Goal: Task Accomplishment & Management: Manage account settings

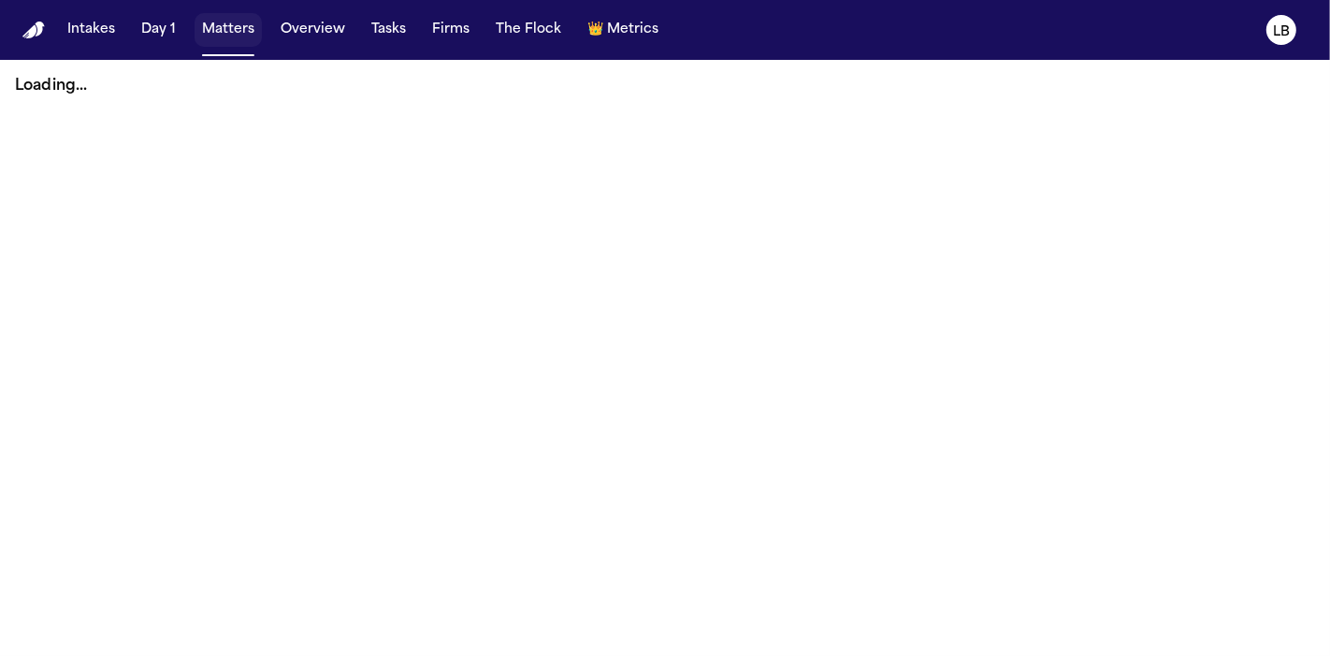
click at [237, 29] on button "Matters" at bounding box center [228, 30] width 67 height 34
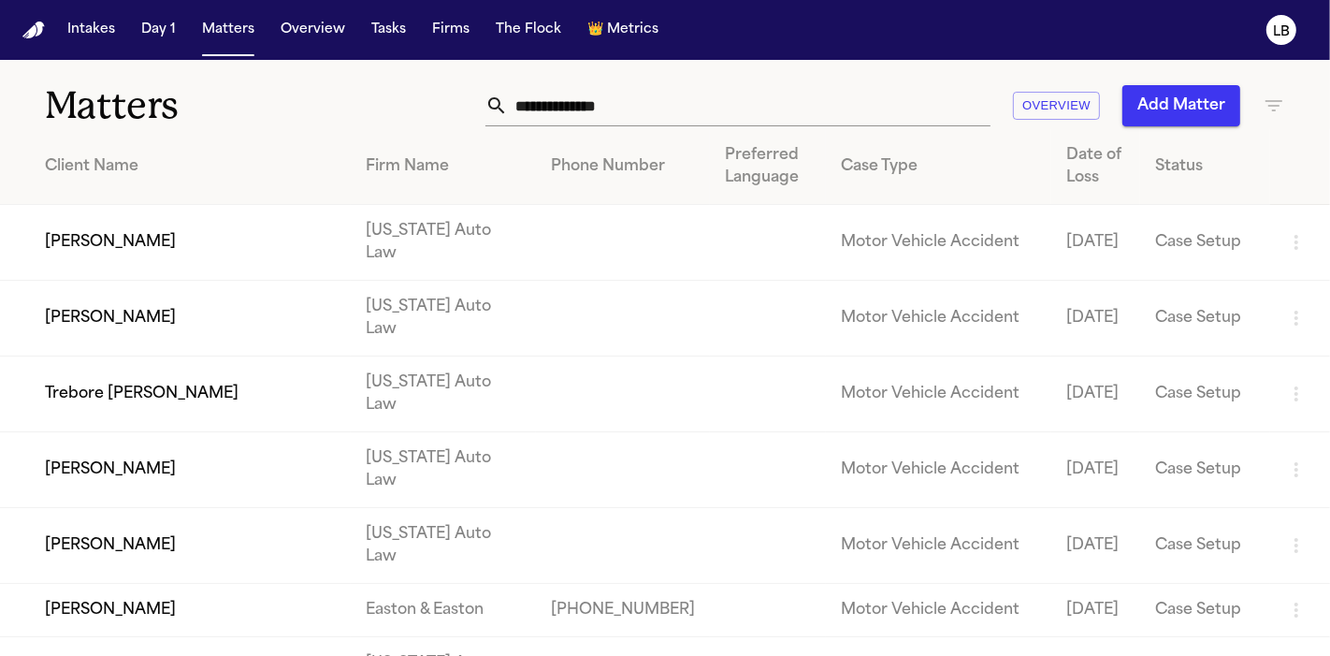
click at [698, 121] on input "text" at bounding box center [749, 105] width 483 height 41
click at [698, 121] on input "*****" at bounding box center [749, 105] width 483 height 41
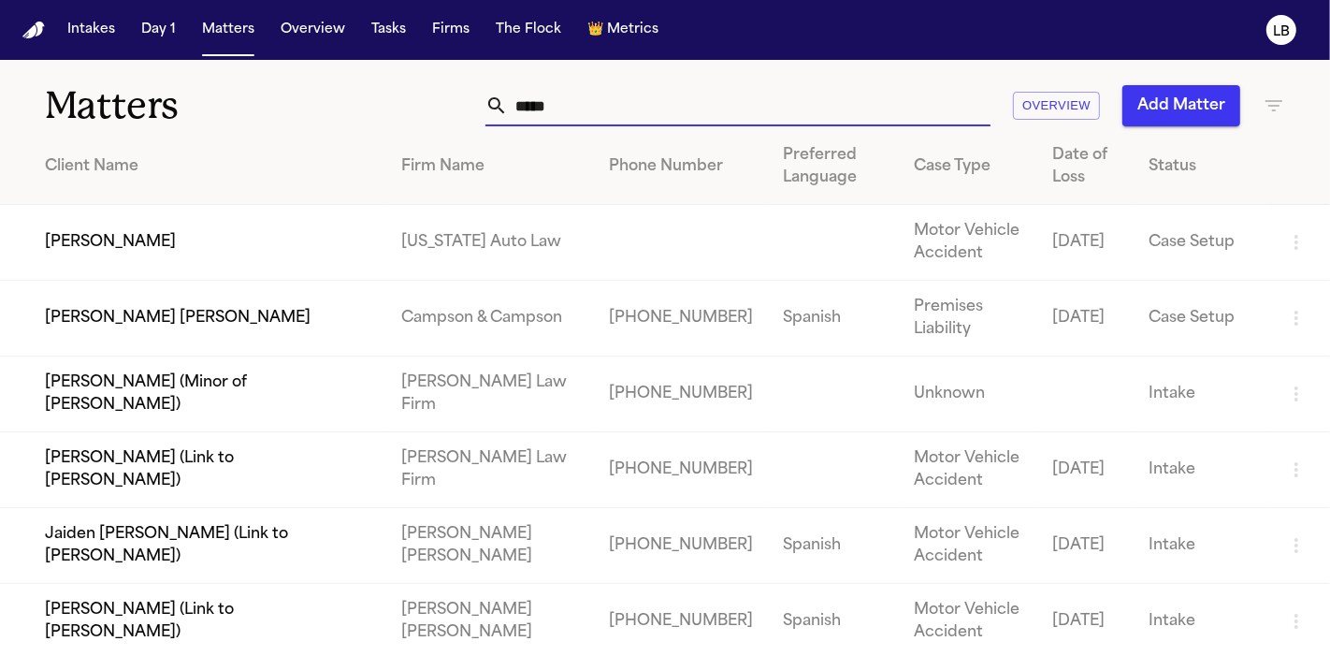
type input "*****"
click at [123, 236] on td "[PERSON_NAME]" at bounding box center [193, 243] width 386 height 76
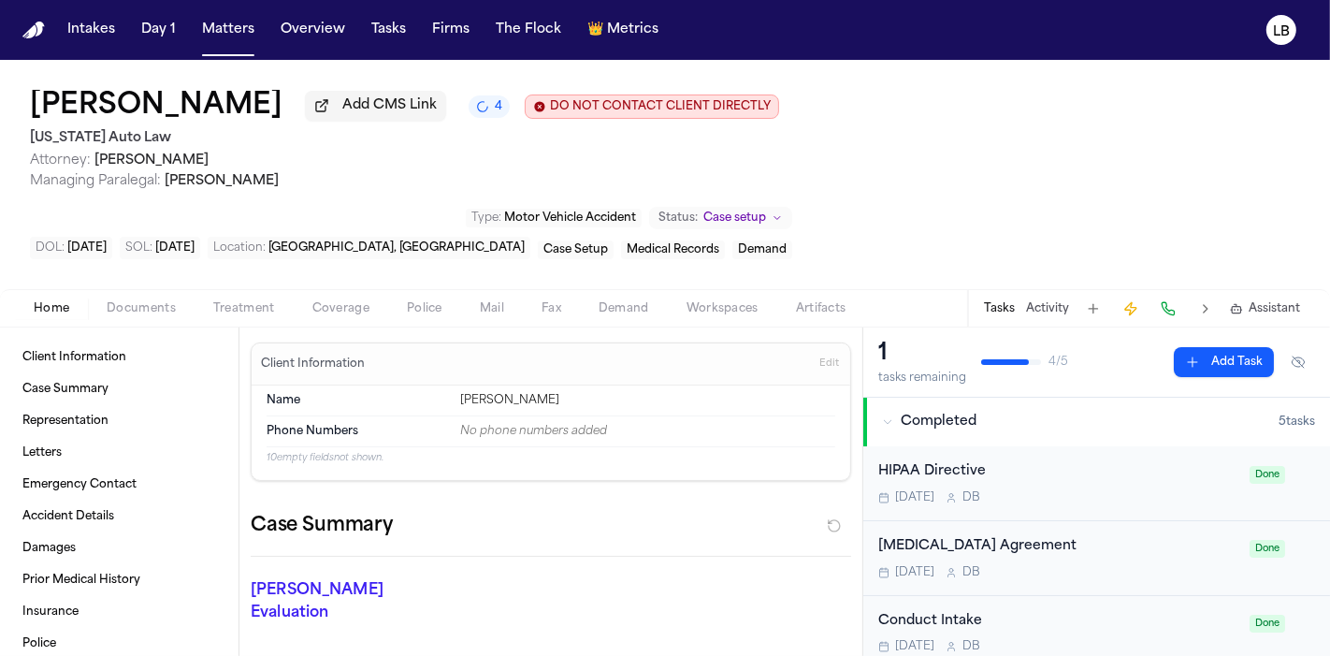
click at [438, 310] on span "Police" at bounding box center [425, 308] width 36 height 15
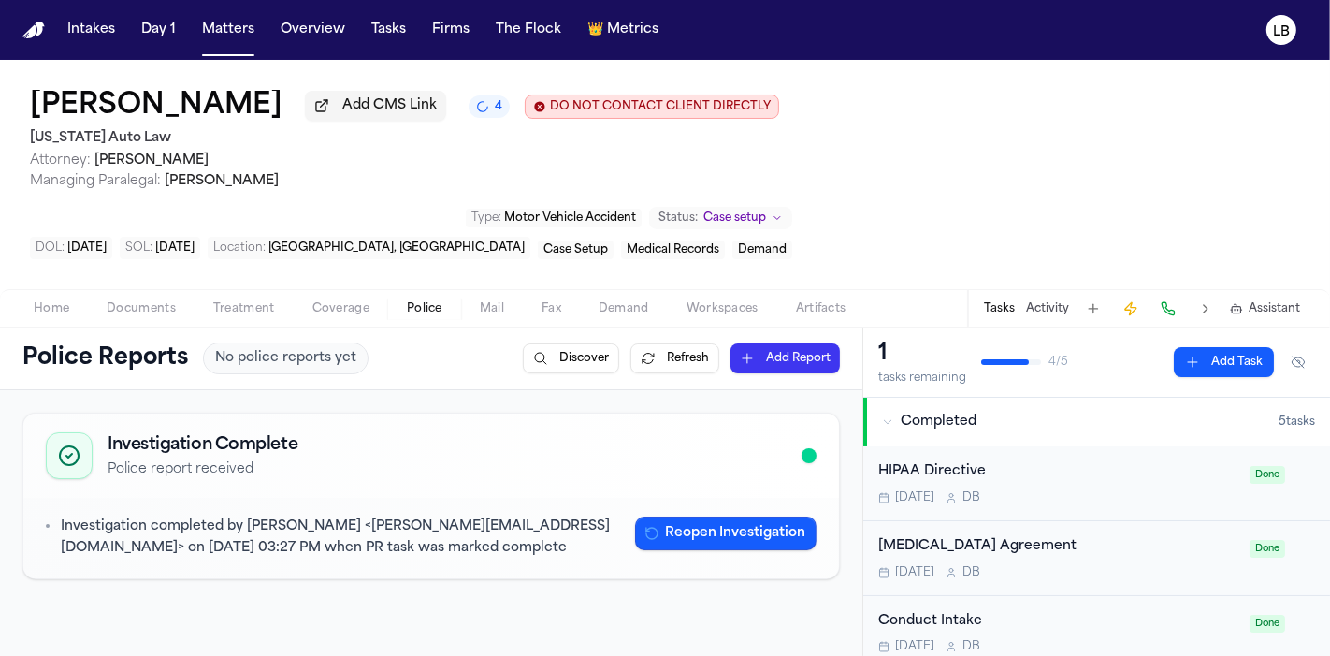
click at [156, 312] on span "Documents" at bounding box center [141, 308] width 69 height 15
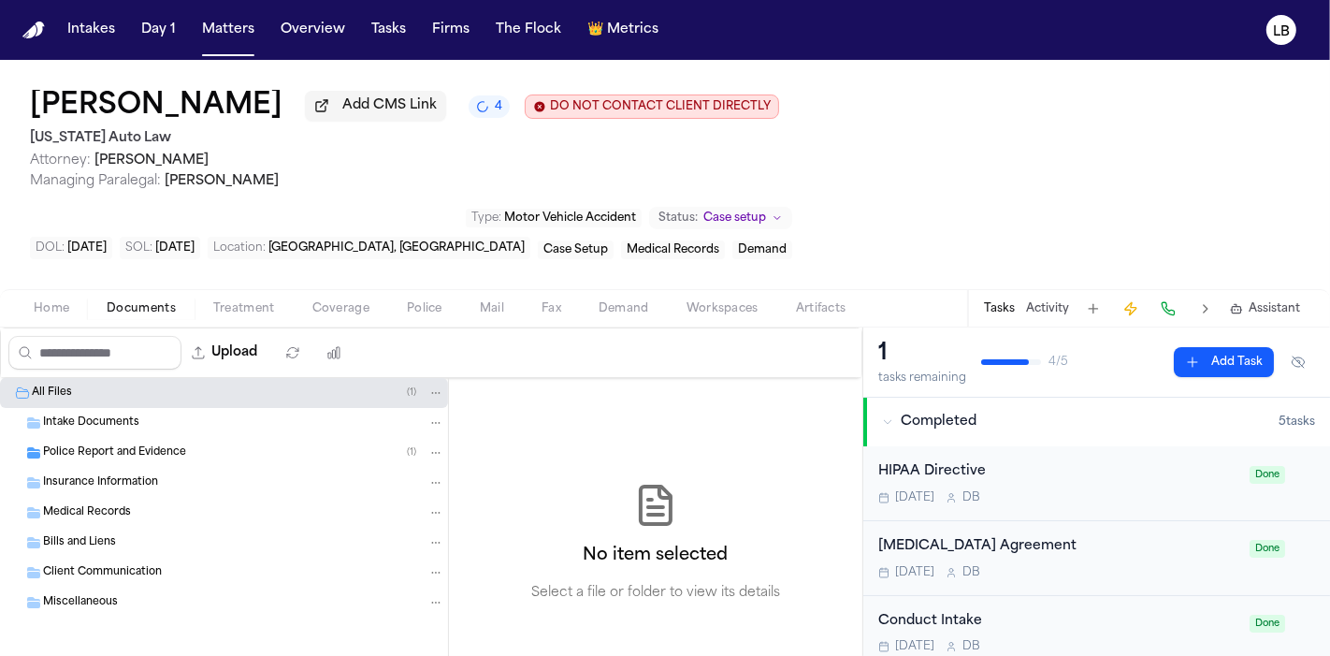
click at [101, 434] on div "Intake Documents" at bounding box center [224, 423] width 448 height 30
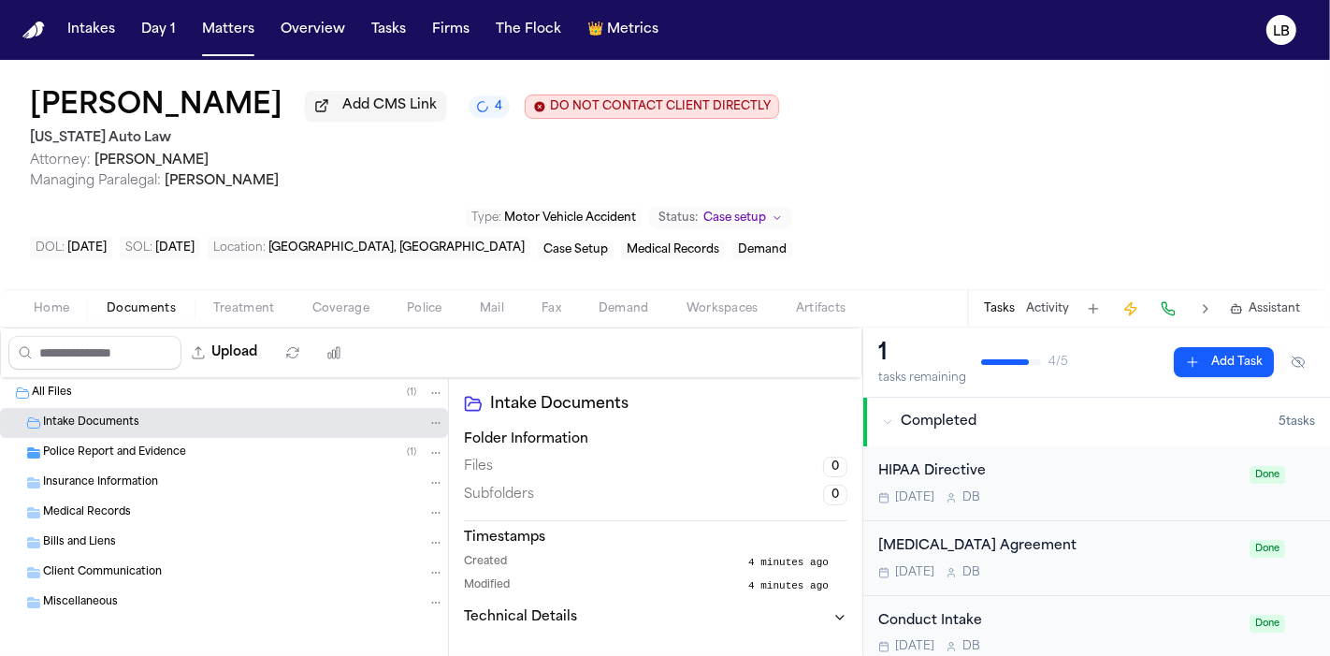
click at [101, 440] on div "Police Report and Evidence ( 1 )" at bounding box center [224, 453] width 448 height 30
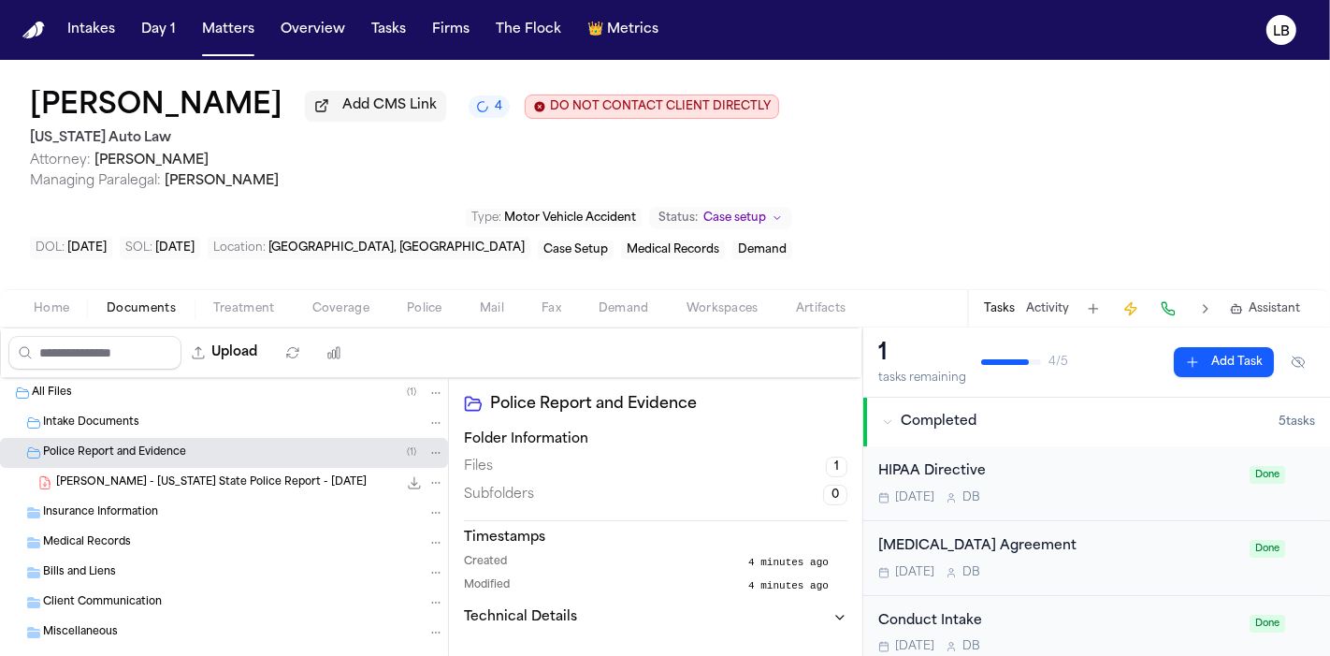
click at [123, 473] on div "[PERSON_NAME] - [US_STATE] State Police Report - [DATE] 111.2 KB • PDF" at bounding box center [250, 482] width 388 height 19
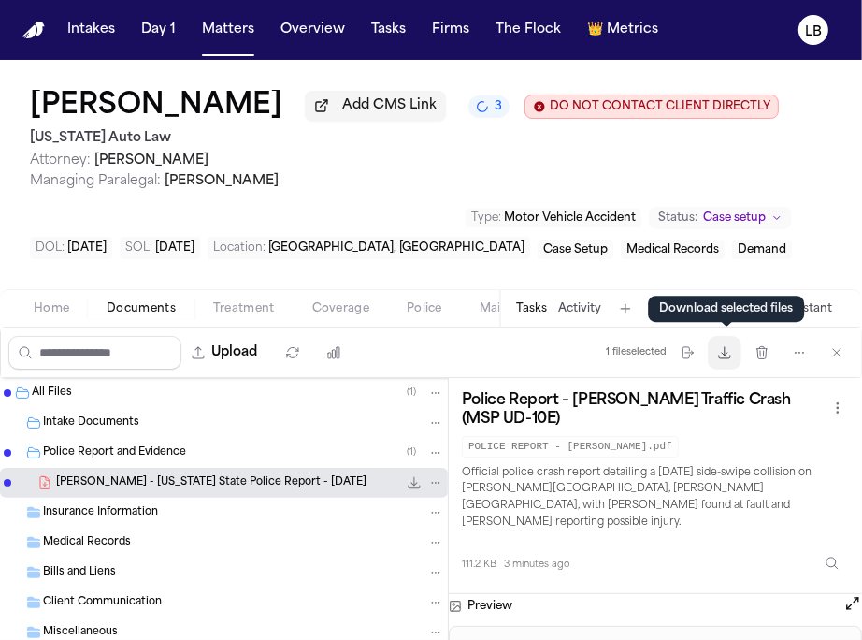
click at [727, 355] on icon "button" at bounding box center [724, 352] width 15 height 15
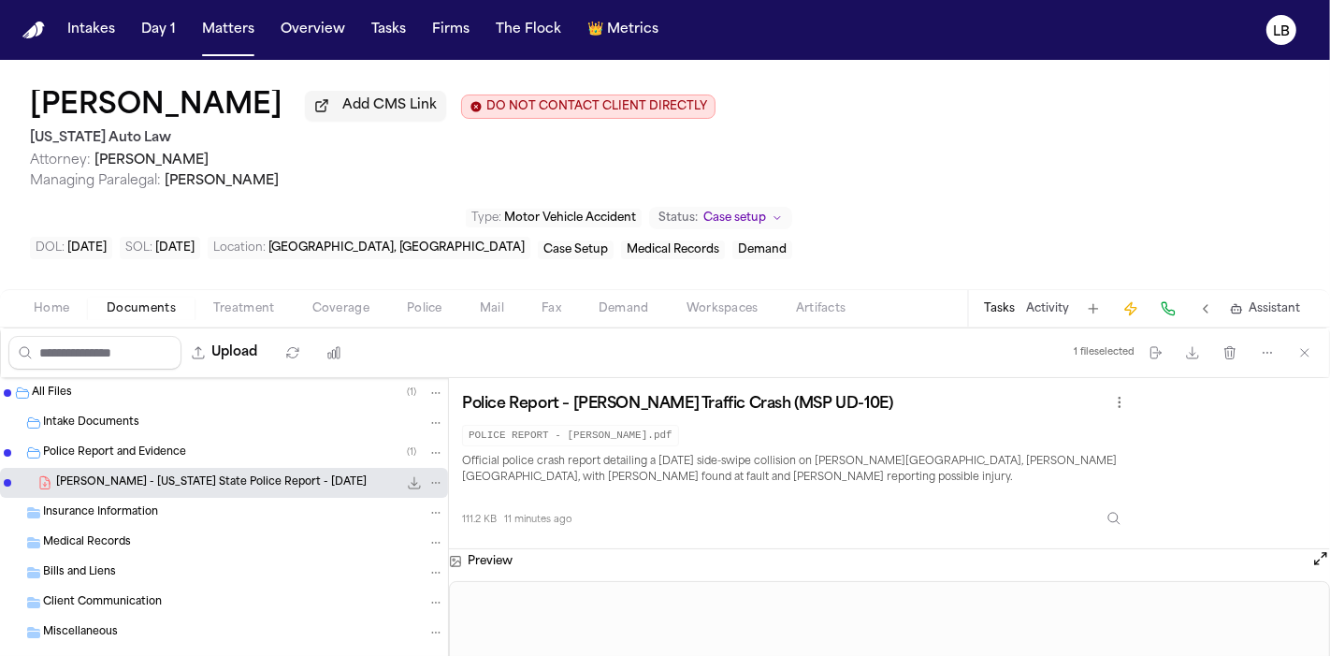
click at [140, 301] on span "Documents" at bounding box center [141, 308] width 69 height 15
click at [251, 336] on button "Upload" at bounding box center [224, 353] width 87 height 34
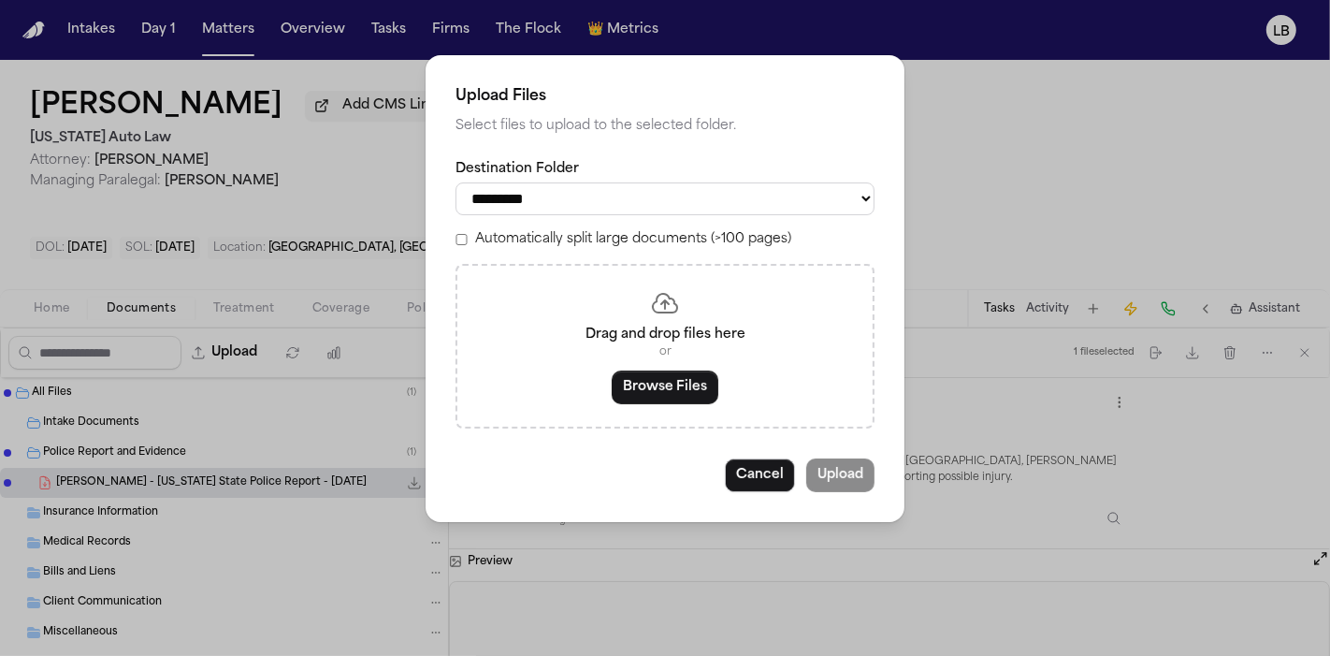
click at [666, 204] on select "**********" at bounding box center [664, 198] width 419 height 33
select select "**********"
click at [455, 182] on select "**********" at bounding box center [664, 198] width 419 height 33
click at [689, 374] on button "Browse Files" at bounding box center [665, 387] width 107 height 34
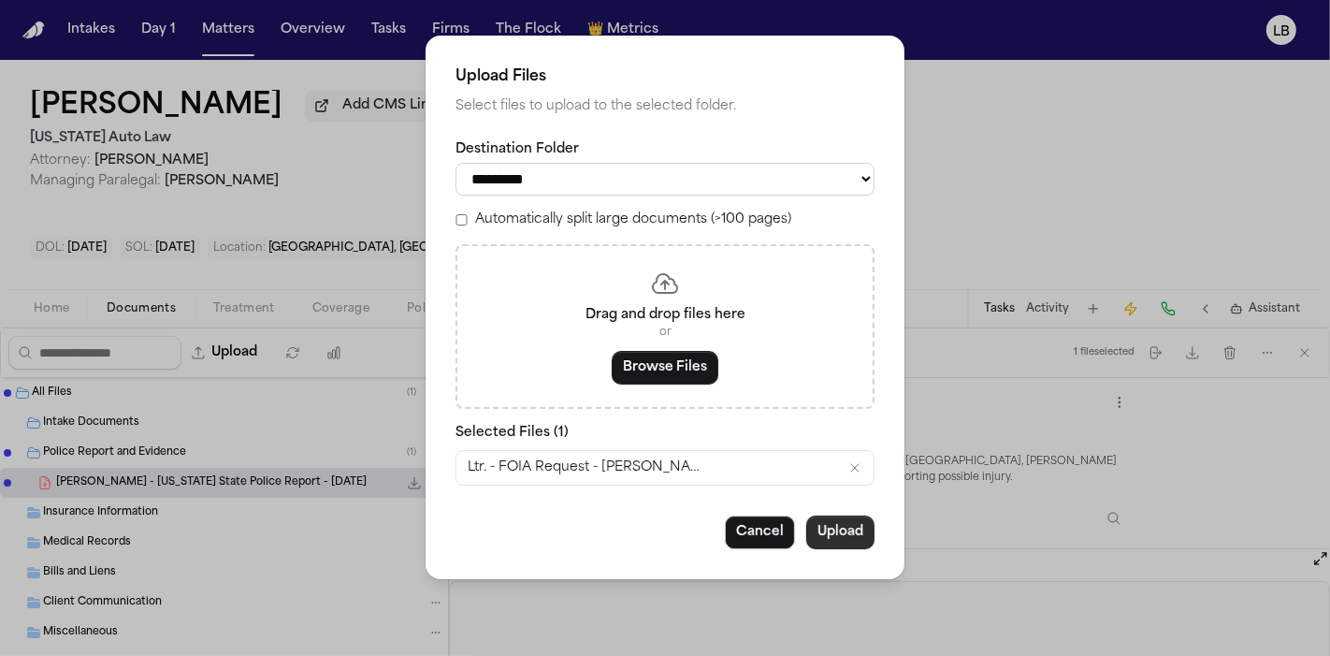
click at [836, 534] on button "Upload" at bounding box center [840, 532] width 68 height 34
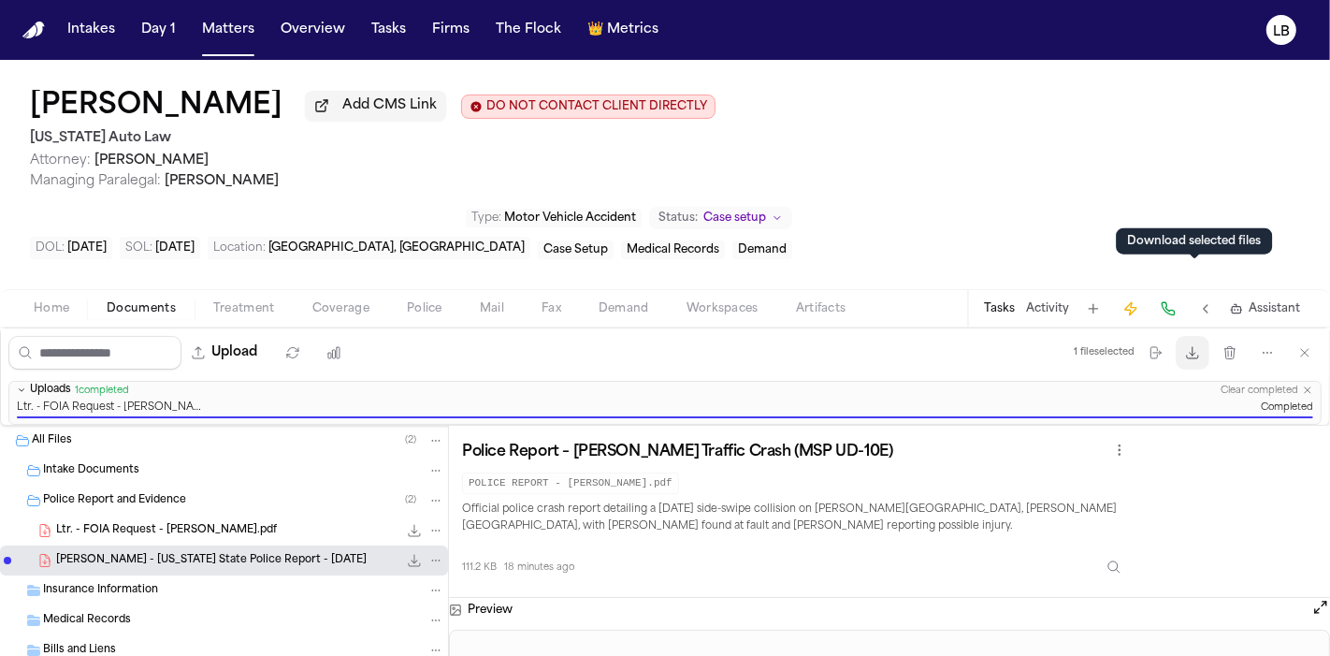
click at [1194, 336] on button "Download files" at bounding box center [1193, 353] width 34 height 34
click at [79, 297] on button "Home" at bounding box center [51, 308] width 73 height 22
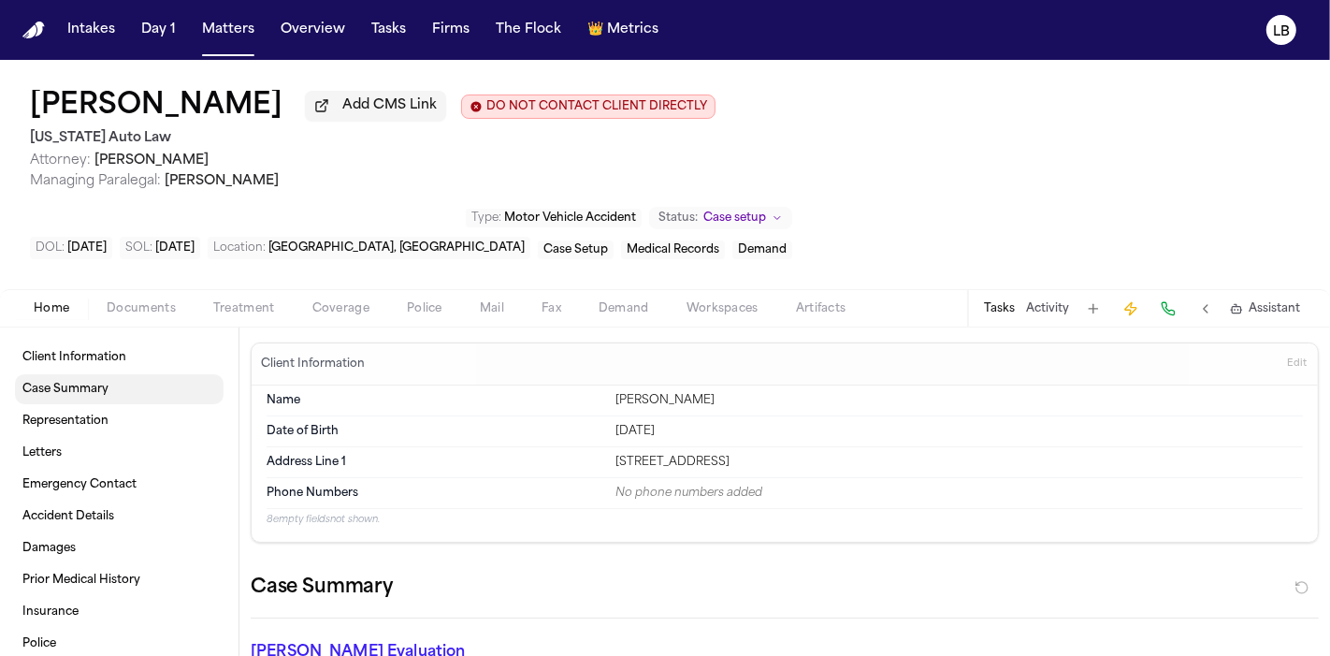
click at [110, 374] on link "Case Summary" at bounding box center [119, 389] width 209 height 30
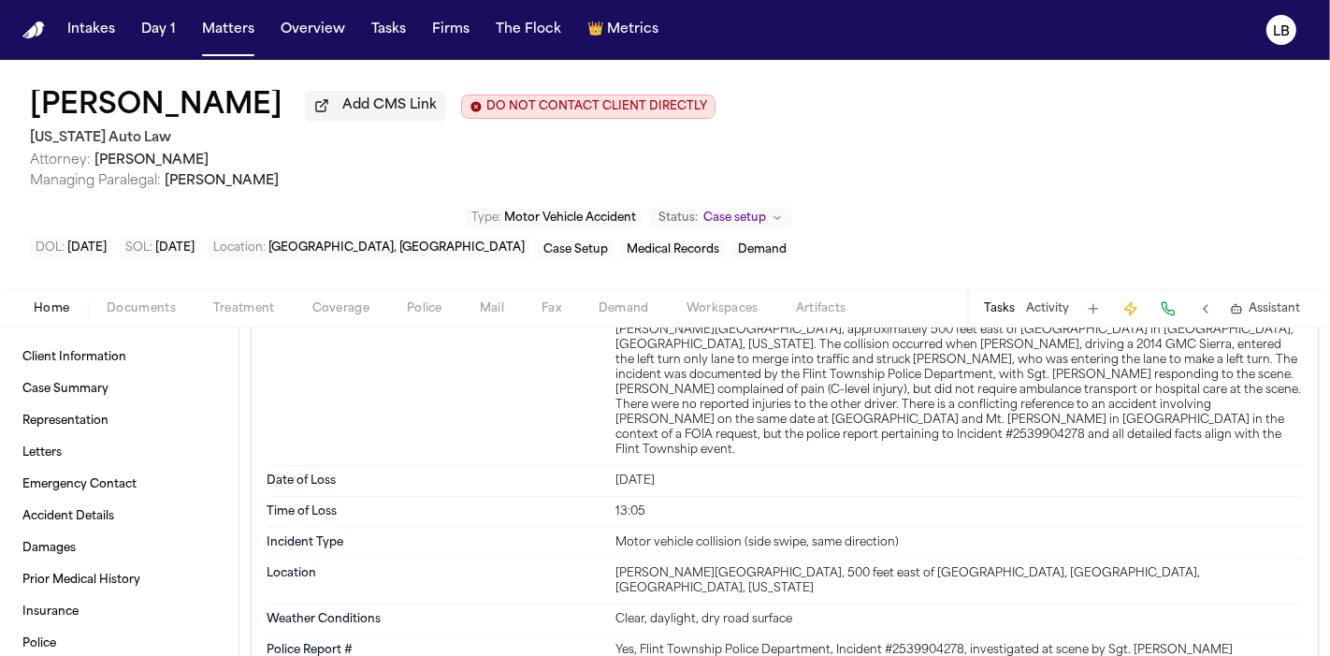
scroll to position [844, 0]
drag, startPoint x: 605, startPoint y: 484, endPoint x: 984, endPoint y: 487, distance: 378.8
click at [984, 558] on div "Location [PERSON_NAME][GEOGRAPHIC_DATA], 500 feet east of [GEOGRAPHIC_DATA], [G…" at bounding box center [785, 581] width 1036 height 46
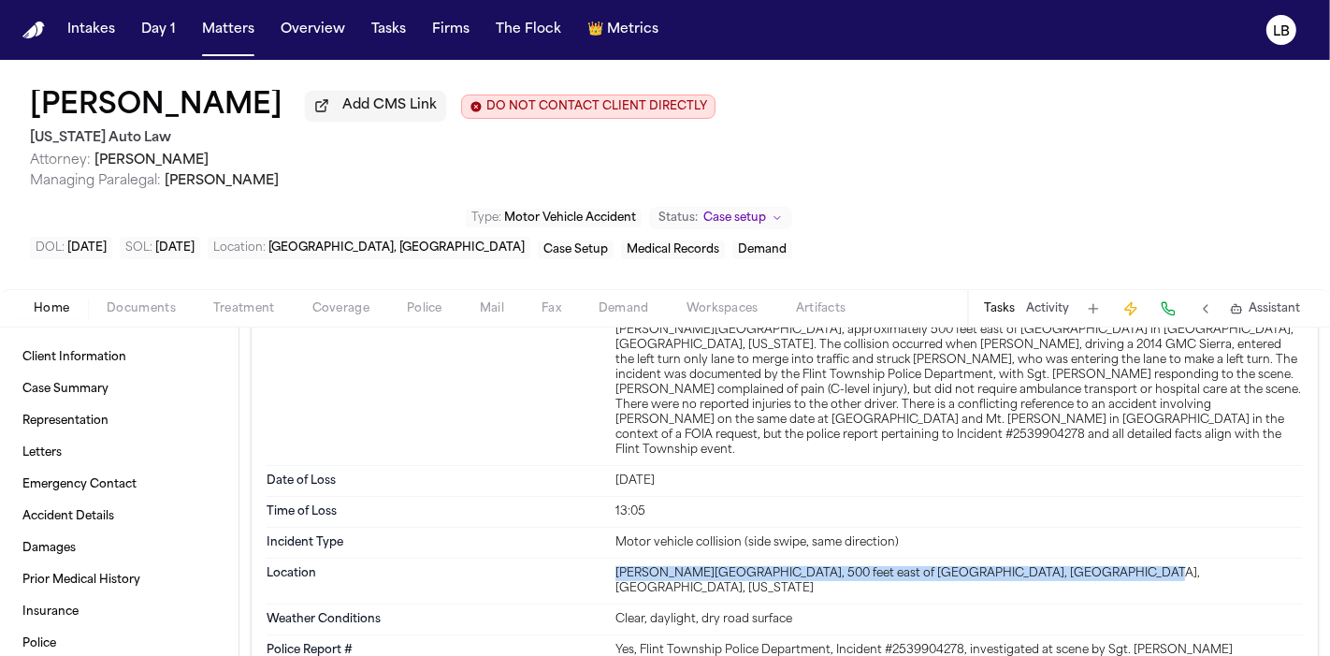
drag, startPoint x: 1102, startPoint y: 474, endPoint x: 607, endPoint y: 479, distance: 494.8
click at [607, 558] on div "Location [PERSON_NAME][GEOGRAPHIC_DATA], 500 feet east of [GEOGRAPHIC_DATA], [G…" at bounding box center [785, 581] width 1036 height 46
copy div "[PERSON_NAME][GEOGRAPHIC_DATA], 500 feet east of [GEOGRAPHIC_DATA], [GEOGRAPHIC…"
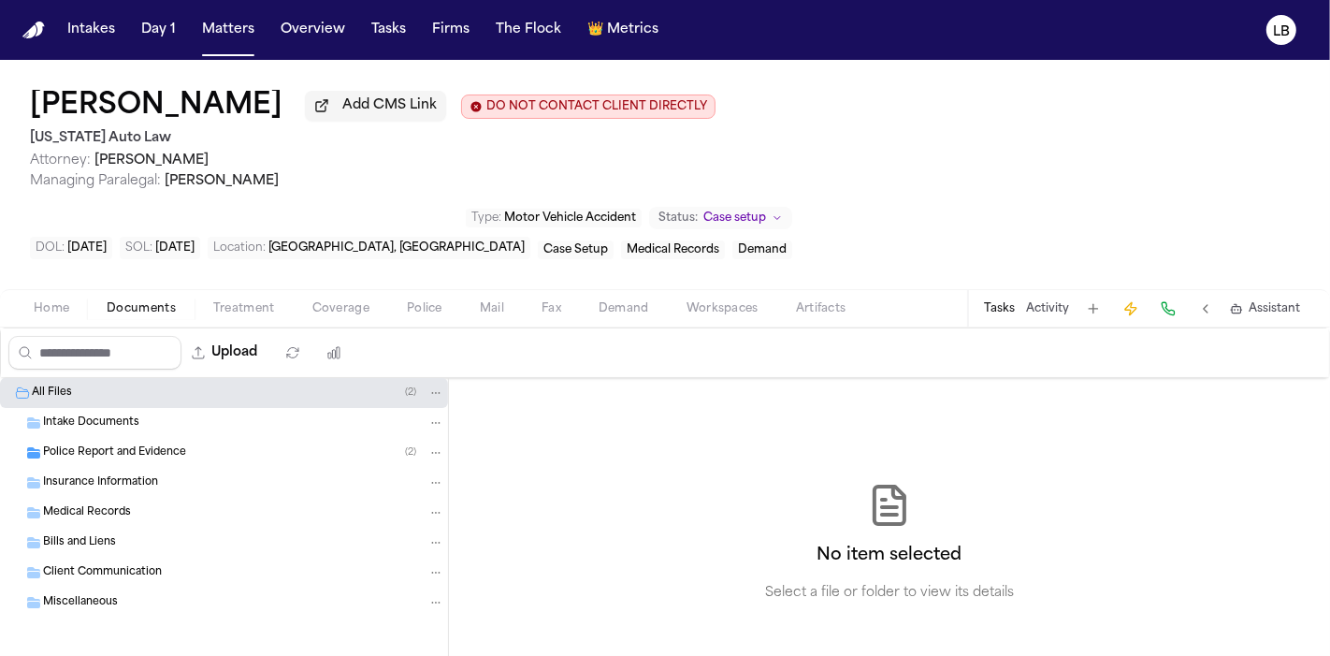
click at [172, 301] on span "Documents" at bounding box center [141, 308] width 69 height 15
click at [134, 445] on span "Police Report and Evidence" at bounding box center [114, 453] width 143 height 16
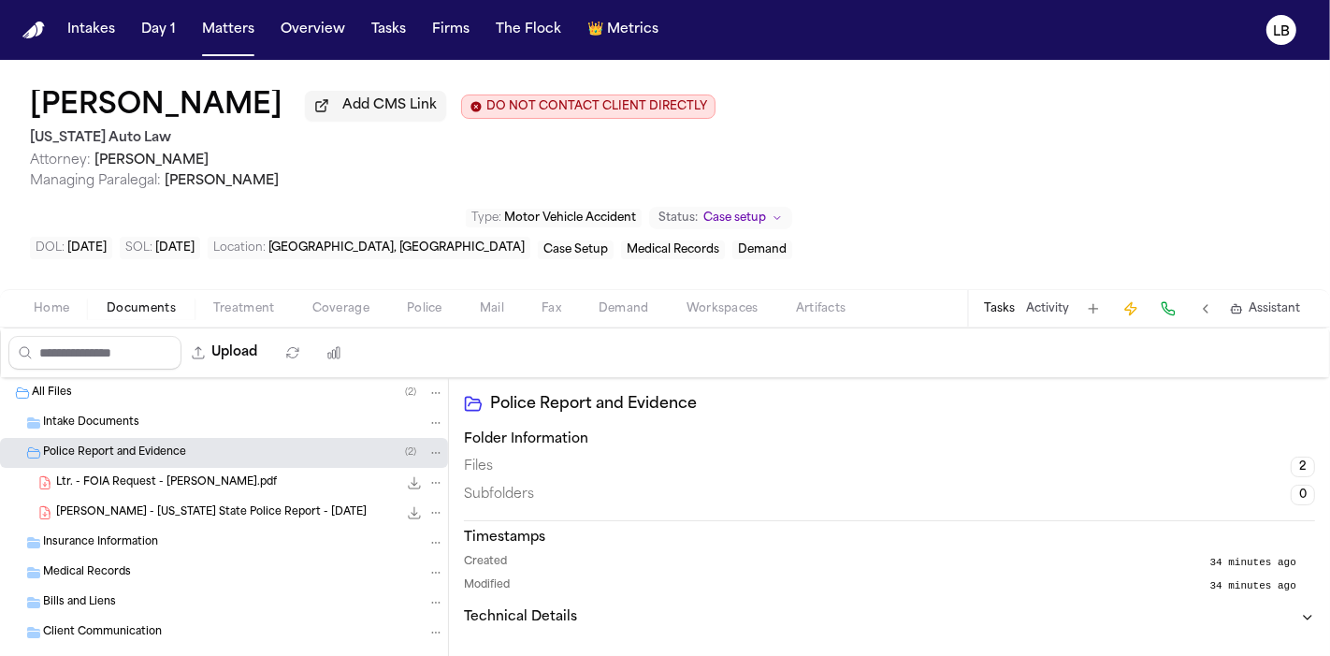
click at [433, 476] on icon "File: Ltr. - FOIA Request - Naomi Gray.pdf" at bounding box center [435, 482] width 13 height 13
click at [443, 511] on span "Delete" at bounding box center [431, 517] width 55 height 22
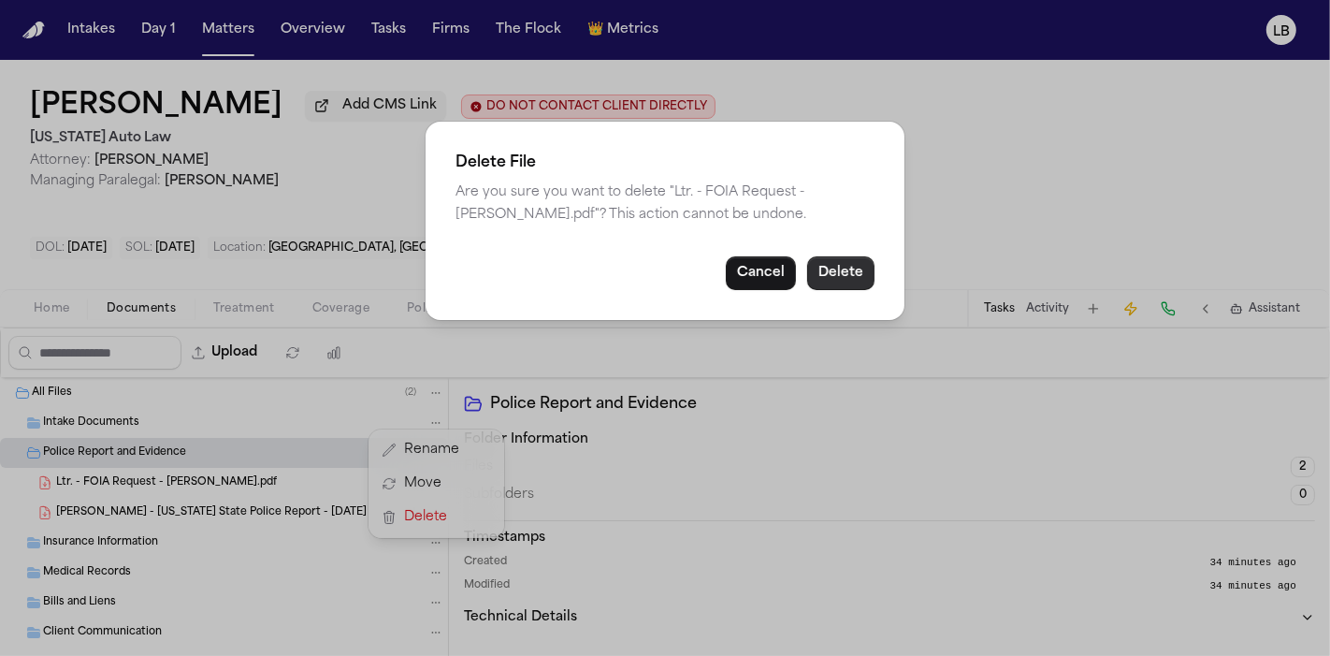
click at [838, 282] on button "Delete" at bounding box center [840, 273] width 67 height 34
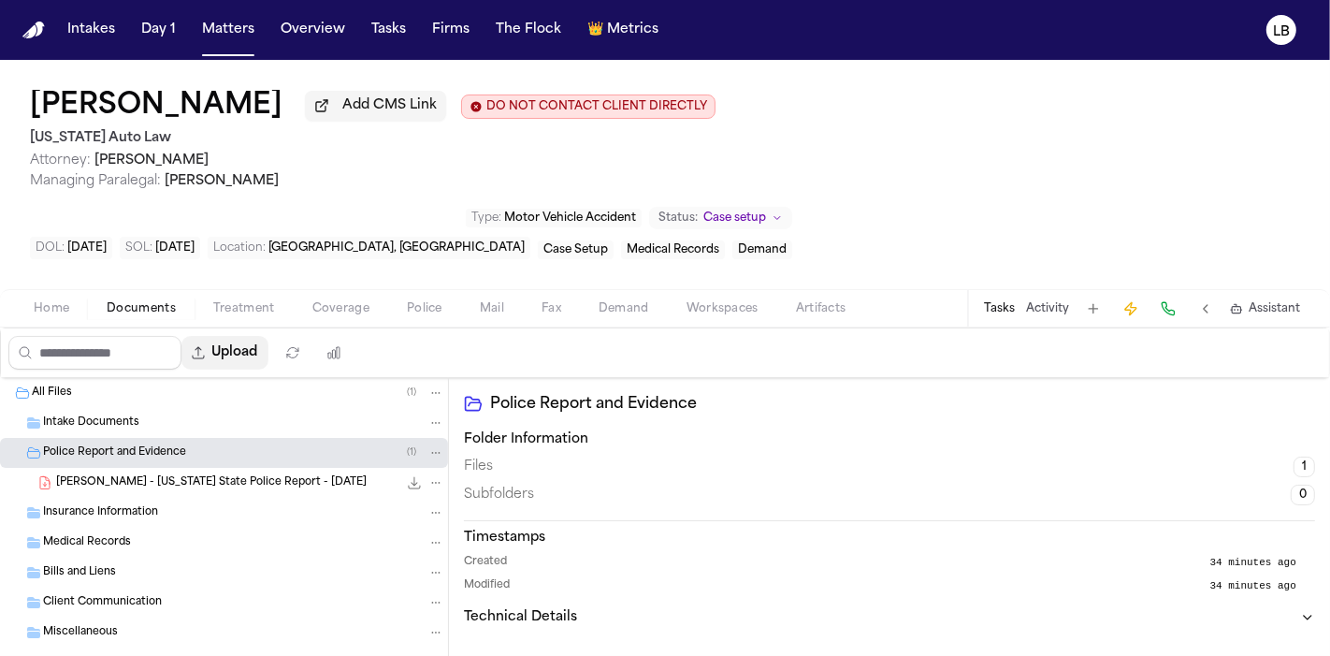
click at [249, 336] on button "Upload" at bounding box center [224, 353] width 87 height 34
select select "**********"
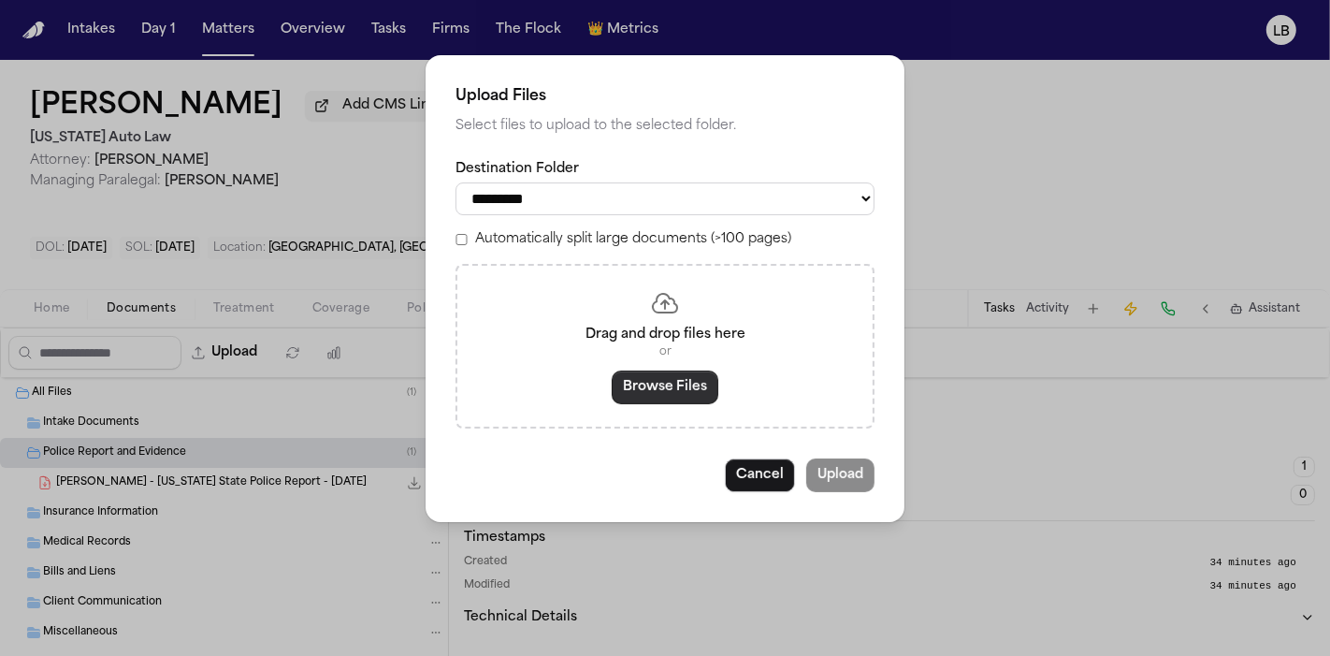
click at [682, 389] on button "Browse Files" at bounding box center [665, 387] width 107 height 34
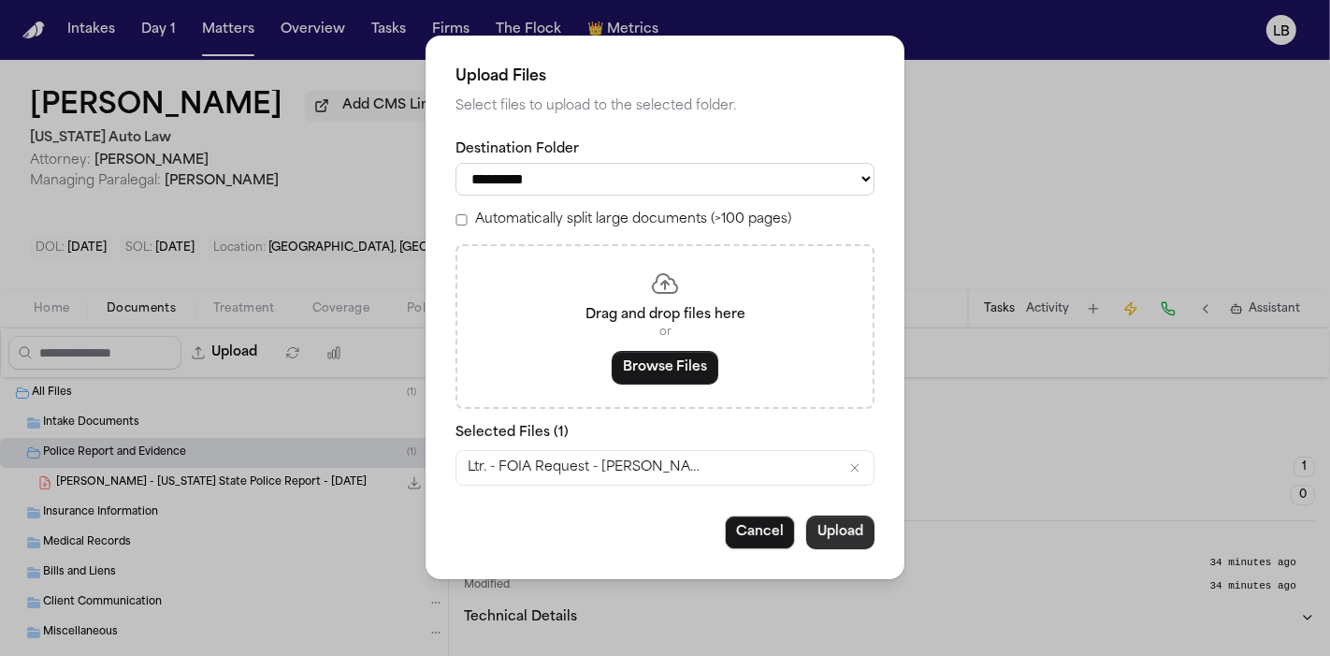
click at [844, 533] on button "Upload" at bounding box center [840, 532] width 68 height 34
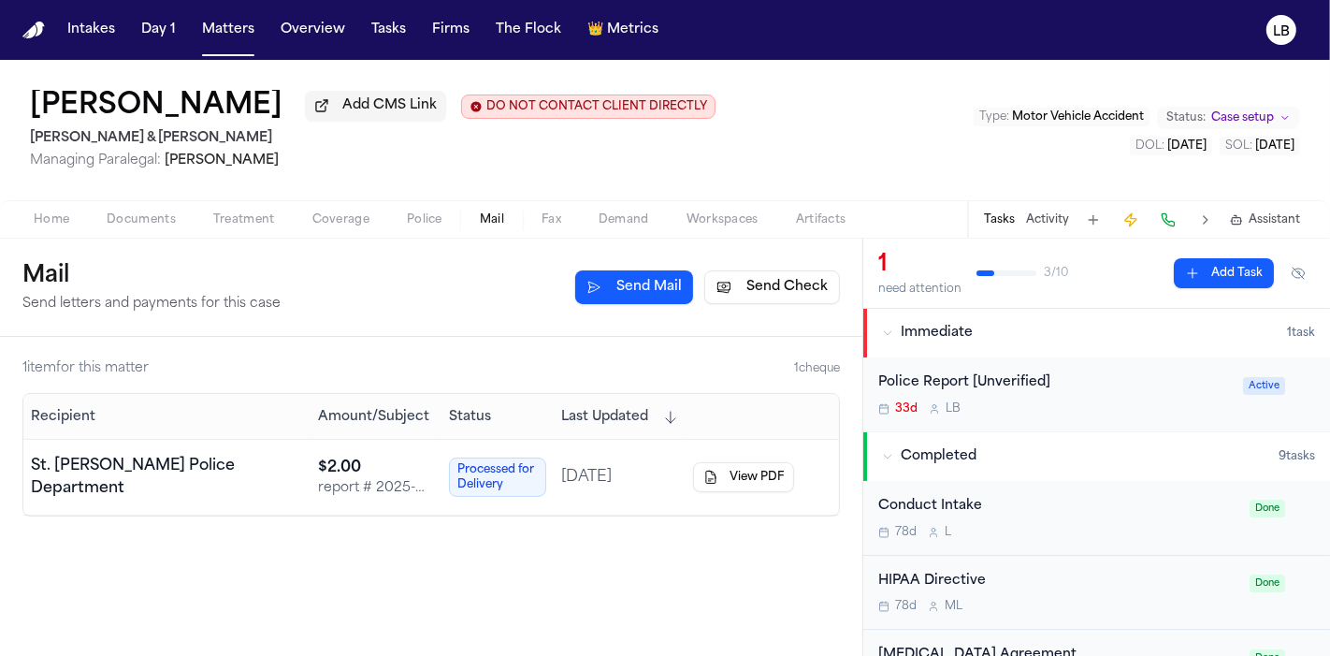
scroll to position [366, 0]
